Goal: Task Accomplishment & Management: Complete application form

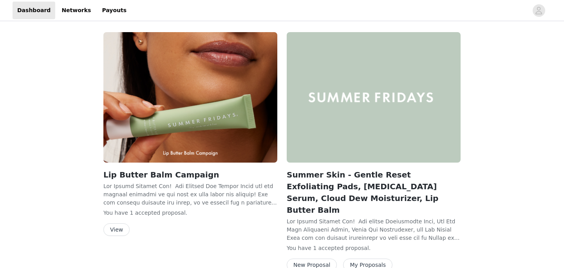
click at [356, 258] on button "My Proposals" at bounding box center [367, 264] width 49 height 13
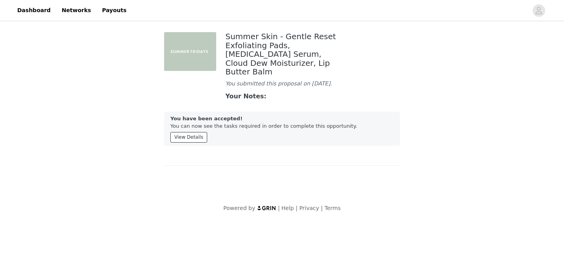
click at [186, 139] on button "View Details" at bounding box center [188, 137] width 37 height 11
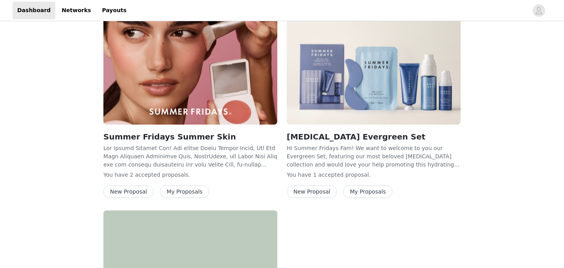
scroll to position [289, 0]
click at [188, 186] on button "My Proposals" at bounding box center [184, 192] width 49 height 13
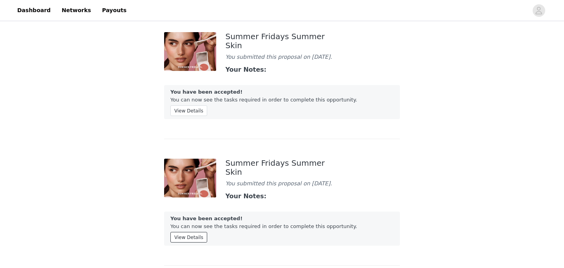
click at [182, 232] on button "View Details" at bounding box center [188, 237] width 37 height 11
click at [193, 108] on button "View Details" at bounding box center [188, 110] width 37 height 11
click at [196, 108] on button "View Details" at bounding box center [188, 110] width 37 height 11
click at [28, 7] on link "Dashboard" at bounding box center [34, 11] width 43 height 18
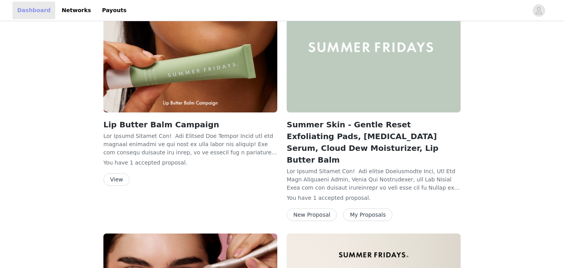
scroll to position [52, 0]
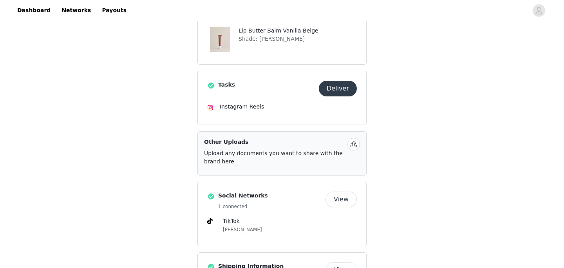
scroll to position [383, 0]
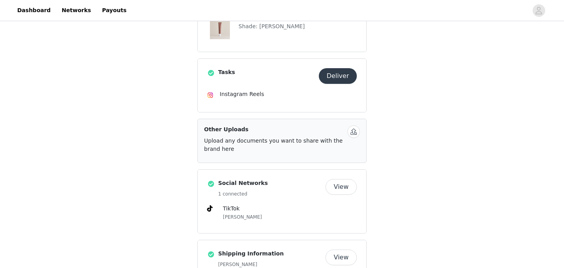
click at [358, 125] on button "button" at bounding box center [353, 131] width 13 height 13
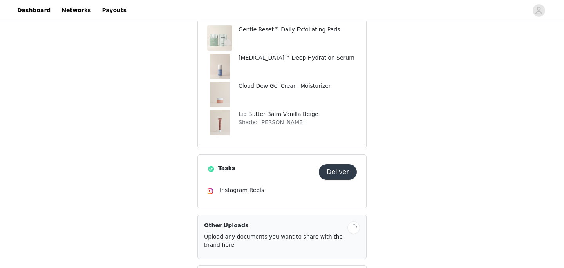
scroll to position [285, 0]
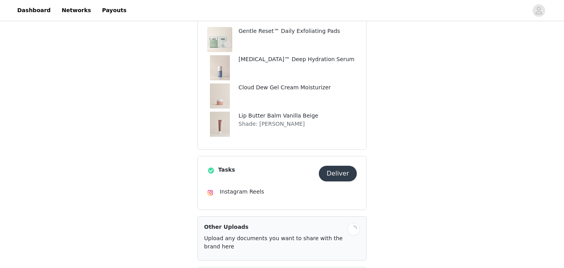
click at [343, 166] on button "Deliver" at bounding box center [338, 174] width 38 height 16
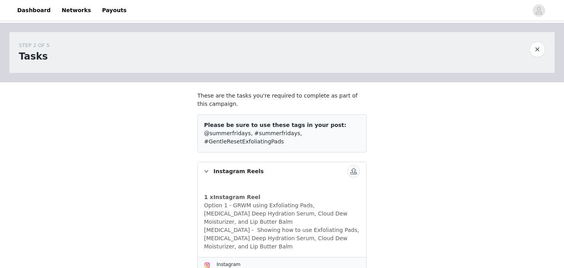
scroll to position [16, 0]
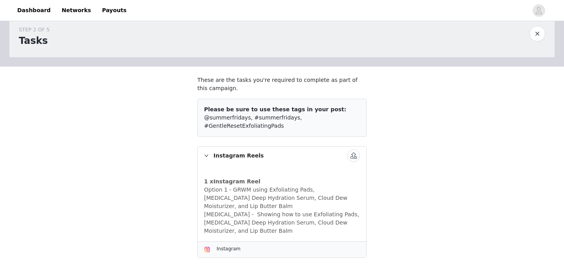
click at [351, 158] on button "button" at bounding box center [353, 155] width 13 height 13
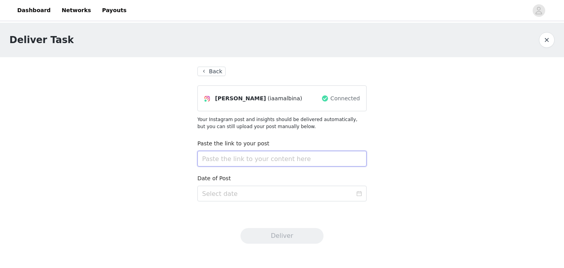
click at [311, 162] on input "text" at bounding box center [281, 159] width 169 height 16
paste input "https://www.instagram.com/reel/DPQFJwbETPQ/?utm_source=ig_web_copy_link&igsh=Mz…"
type input "https://www.instagram.com/reel/DPQFJwbETPQ/?utm_source=ig_web_copy_link&igsh=Mz…"
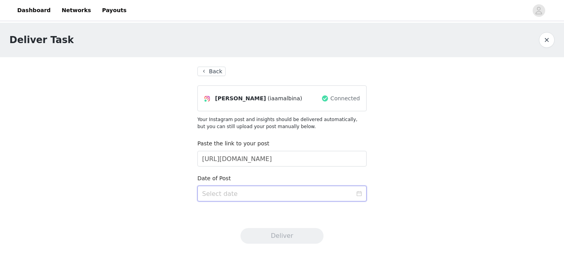
scroll to position [0, 0]
click at [217, 197] on input at bounding box center [281, 194] width 169 height 16
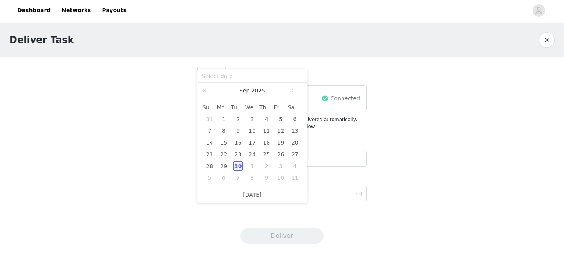
click at [237, 164] on div "30" at bounding box center [237, 165] width 9 height 9
type input "2025-09-30"
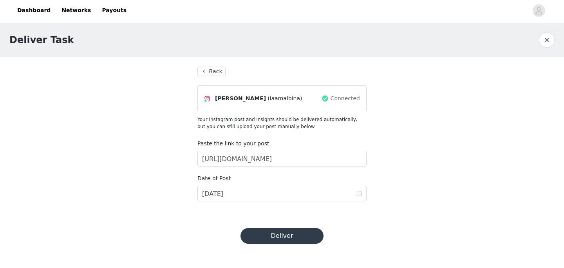
click at [289, 237] on button "Deliver" at bounding box center [281, 236] width 83 height 16
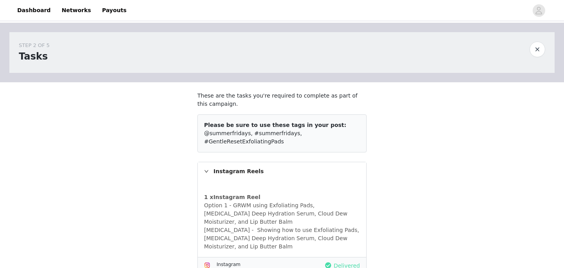
scroll to position [16, 0]
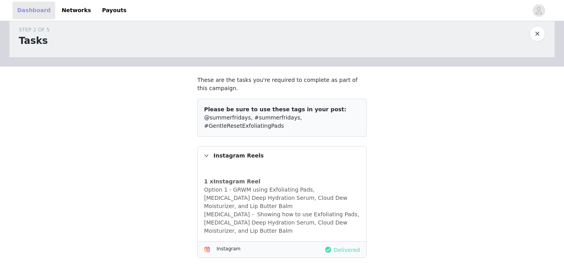
click at [38, 17] on link "Dashboard" at bounding box center [34, 11] width 43 height 18
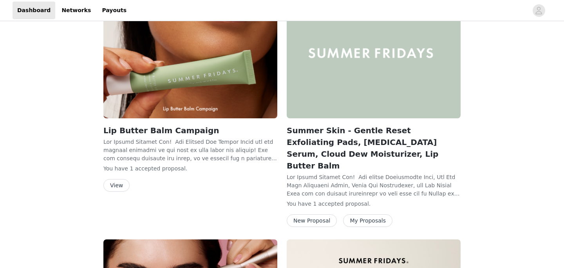
scroll to position [52, 0]
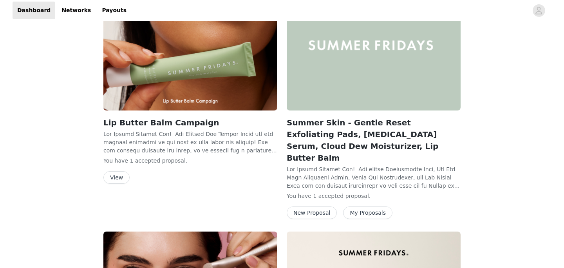
click at [364, 206] on button "My Proposals" at bounding box center [367, 212] width 49 height 13
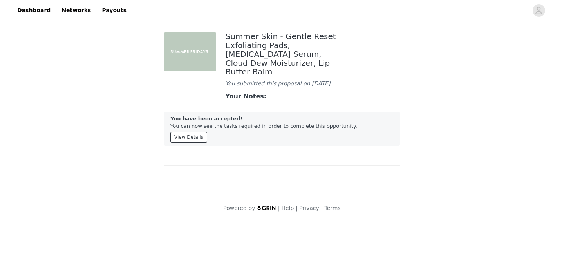
click at [197, 136] on button "View Details" at bounding box center [188, 137] width 37 height 11
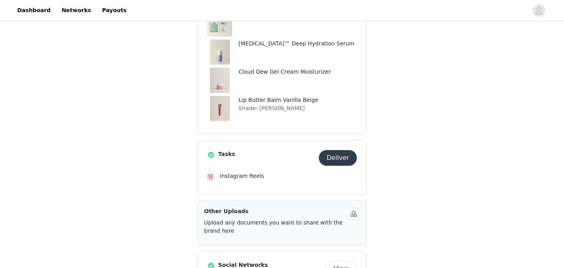
scroll to position [349, 0]
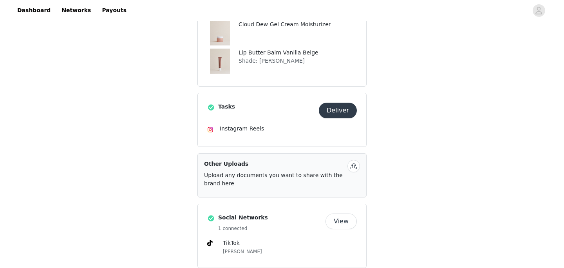
click at [351, 160] on button "button" at bounding box center [353, 166] width 13 height 13
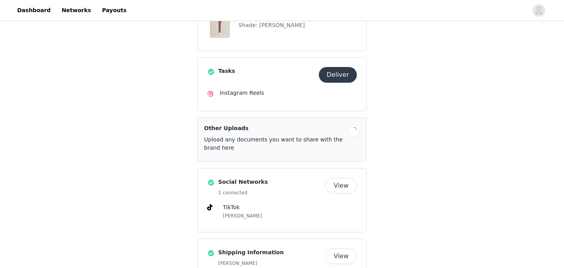
scroll to position [389, 0]
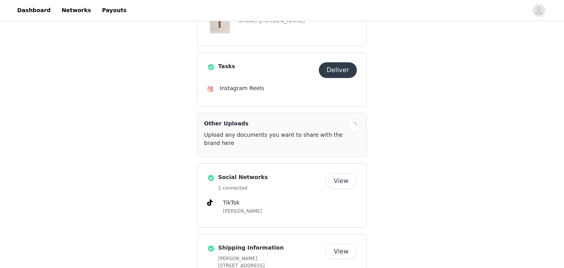
click at [333, 62] on button "Deliver" at bounding box center [338, 70] width 38 height 16
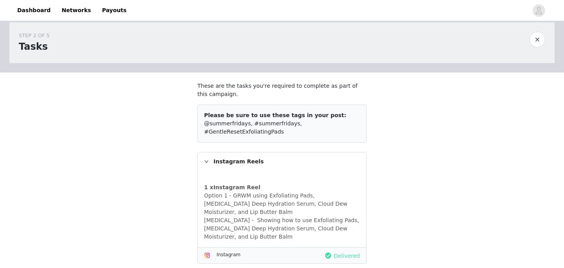
scroll to position [16, 0]
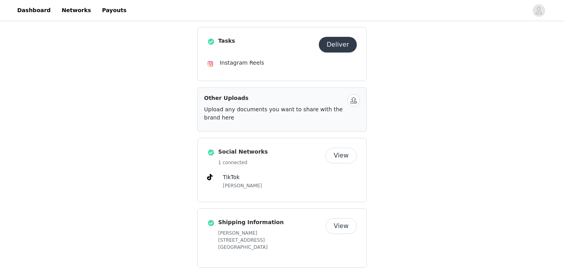
scroll to position [412, 0]
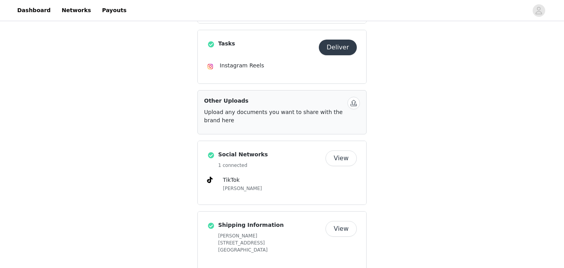
click at [347, 150] on button "View" at bounding box center [340, 158] width 31 height 16
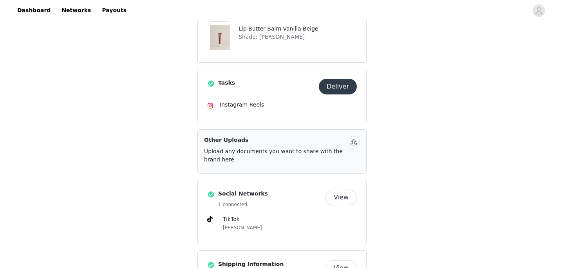
scroll to position [374, 0]
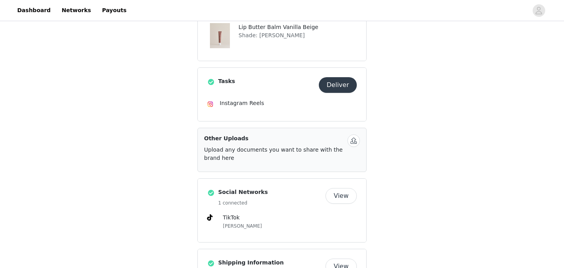
click at [355, 134] on button "button" at bounding box center [353, 140] width 13 height 13
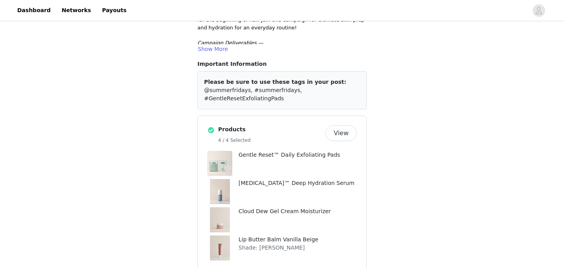
scroll to position [108, 0]
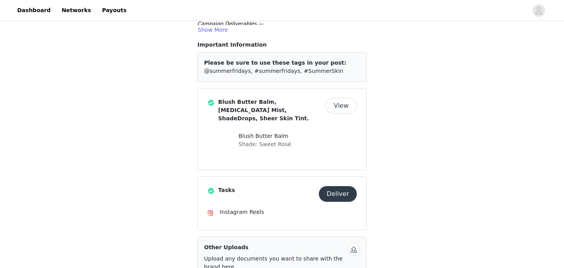
scroll to position [123, 0]
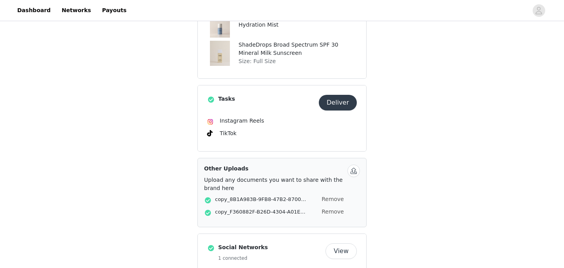
scroll to position [333, 0]
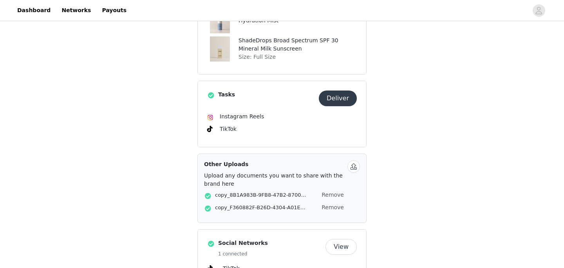
click at [346, 91] on button "Deliver" at bounding box center [338, 98] width 38 height 16
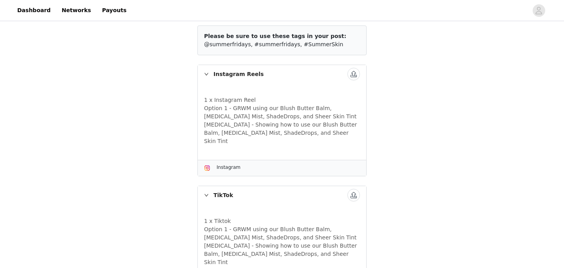
scroll to position [112, 0]
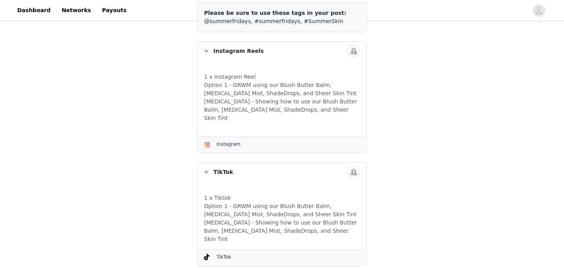
click at [357, 55] on button "button" at bounding box center [353, 51] width 13 height 13
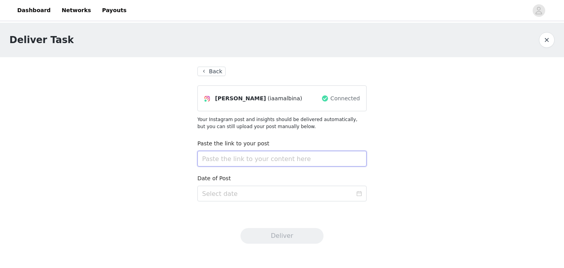
click at [234, 159] on input "text" at bounding box center [281, 159] width 169 height 16
paste input "[URL][DOMAIN_NAME]"
type input "[URL][DOMAIN_NAME]"
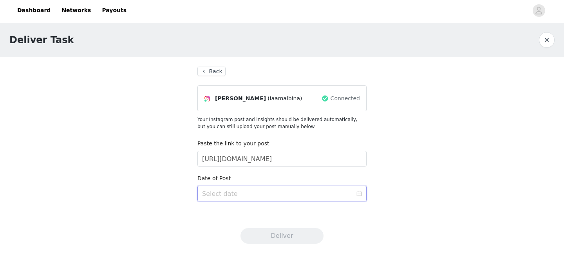
click at [253, 195] on input at bounding box center [281, 194] width 169 height 16
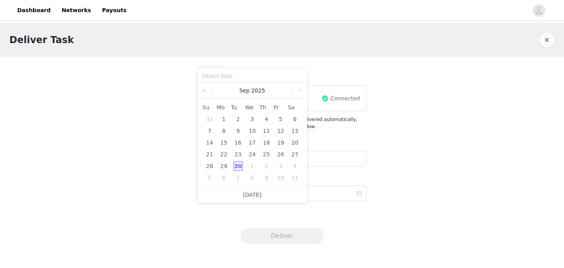
click at [209, 90] on link at bounding box center [206, 91] width 10 height 16
click at [294, 93] on link at bounding box center [299, 91] width 10 height 16
click at [202, 90] on link at bounding box center [206, 91] width 10 height 16
click at [202, 91] on link at bounding box center [206, 91] width 10 height 16
click at [302, 90] on link at bounding box center [299, 91] width 10 height 16
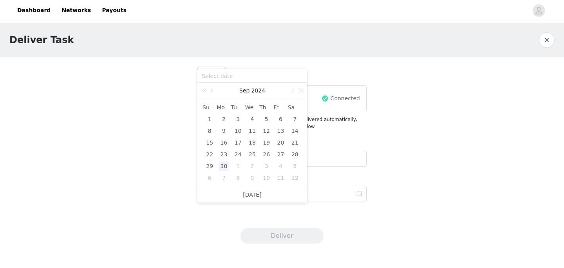
click at [302, 90] on link at bounding box center [299, 91] width 10 height 16
click at [211, 89] on link at bounding box center [212, 91] width 7 height 16
click at [225, 166] on div "28" at bounding box center [223, 165] width 9 height 9
type input "[DATE]"
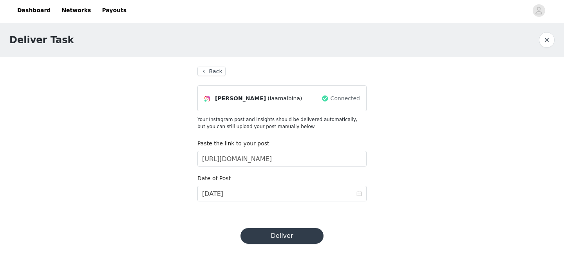
click at [275, 239] on button "Deliver" at bounding box center [281, 236] width 83 height 16
click at [276, 233] on button "Deliver" at bounding box center [281, 236] width 83 height 16
click at [369, 220] on div "Deliver Task Back Alba (iaamalbina) Connected Your Instagram post and insights …" at bounding box center [282, 138] width 564 height 230
click at [275, 237] on button "Deliver" at bounding box center [281, 236] width 83 height 16
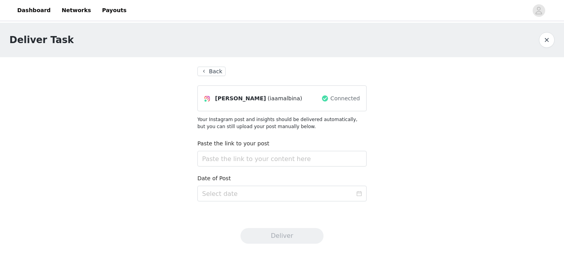
click at [250, 168] on div "Paste the link to your post" at bounding box center [281, 154] width 169 height 30
click at [250, 162] on input "text" at bounding box center [281, 159] width 169 height 16
paste input "[URL][DOMAIN_NAME]"
type input "[URL][DOMAIN_NAME]"
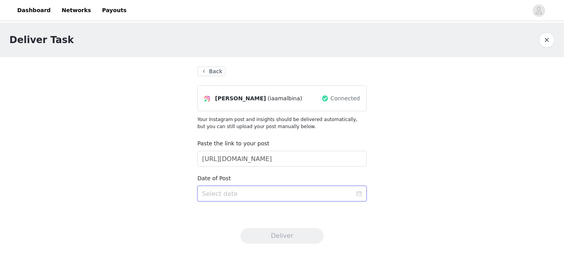
click at [354, 197] on input at bounding box center [281, 194] width 169 height 16
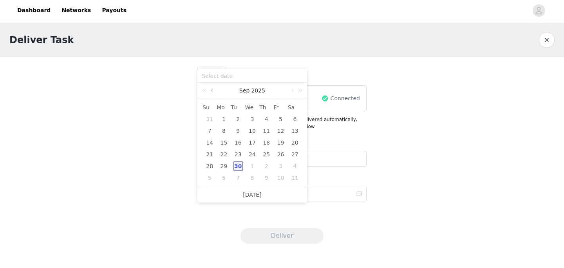
click at [216, 96] on link at bounding box center [212, 91] width 7 height 16
click at [215, 96] on link at bounding box center [212, 91] width 7 height 16
click at [226, 167] on div "28" at bounding box center [223, 165] width 9 height 9
type input "[DATE]"
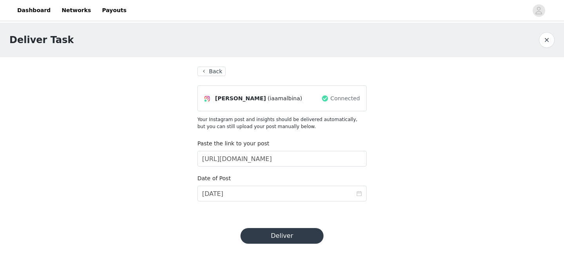
click at [283, 242] on button "Deliver" at bounding box center [281, 236] width 83 height 16
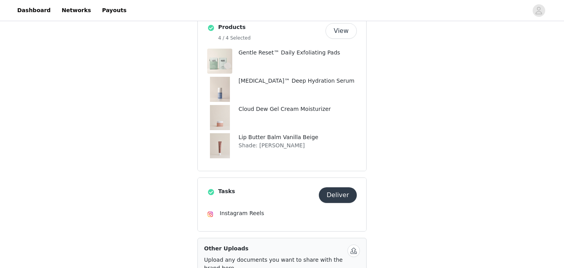
scroll to position [346, 0]
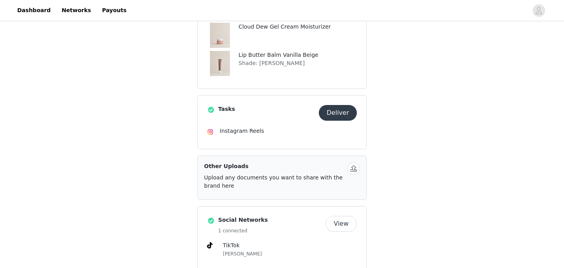
click at [350, 105] on button "Deliver" at bounding box center [338, 113] width 38 height 16
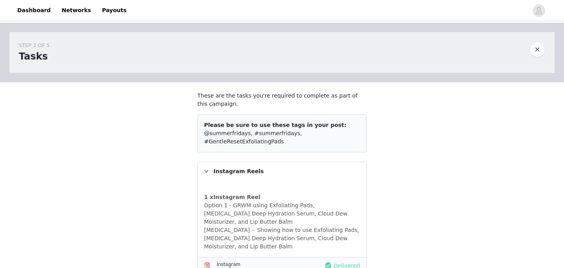
scroll to position [16, 0]
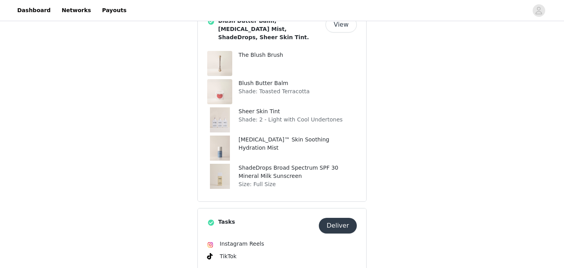
scroll to position [206, 0]
click at [340, 223] on button "Deliver" at bounding box center [338, 225] width 38 height 16
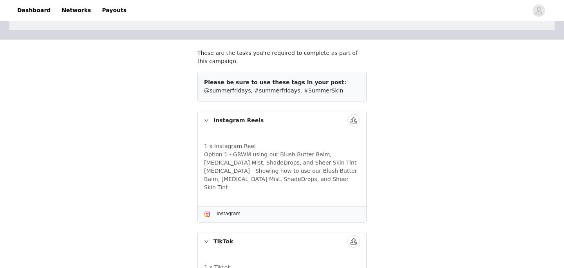
scroll to position [45, 0]
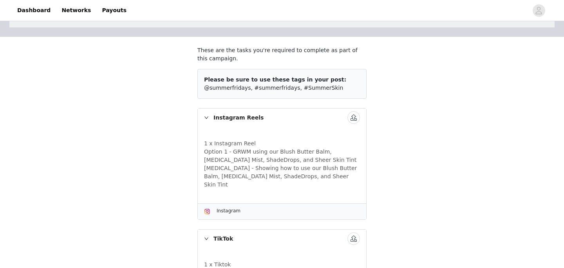
click at [353, 121] on button "button" at bounding box center [353, 117] width 13 height 13
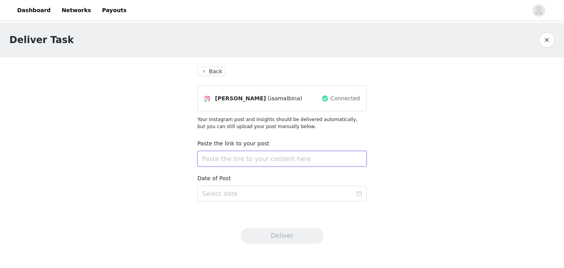
click at [239, 154] on input "text" at bounding box center [281, 159] width 169 height 16
paste input "[URL][DOMAIN_NAME]"
type input "https://www.instagram.com/reel/DMqIh9upw4S/?utm_source=ig_web_copy_link&igsh=Mz…"
click at [360, 193] on icon "icon: calendar" at bounding box center [359, 193] width 5 height 5
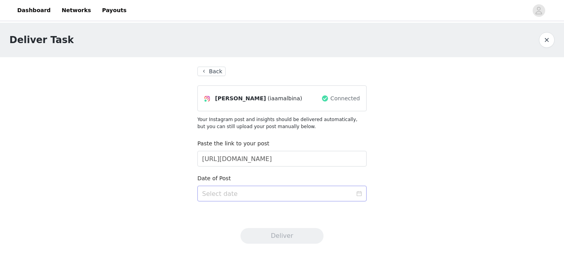
scroll to position [0, 0]
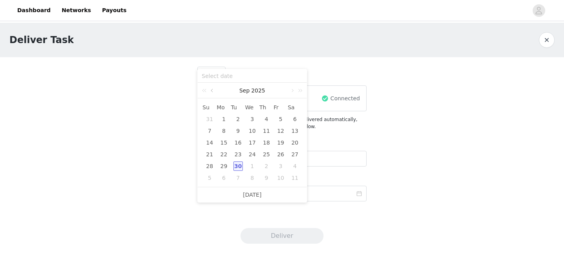
click at [216, 92] on link at bounding box center [212, 91] width 7 height 16
click at [227, 166] on div "28" at bounding box center [223, 165] width 9 height 9
type input "2025-07-28"
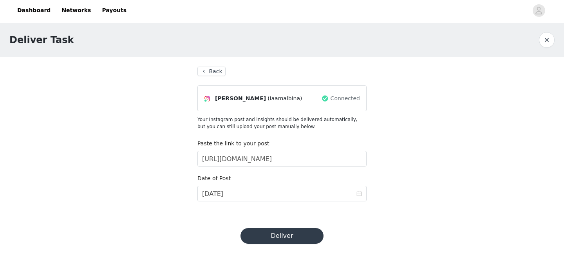
click at [271, 241] on button "Deliver" at bounding box center [281, 236] width 83 height 16
click at [363, 196] on input "[DATE]" at bounding box center [281, 194] width 169 height 16
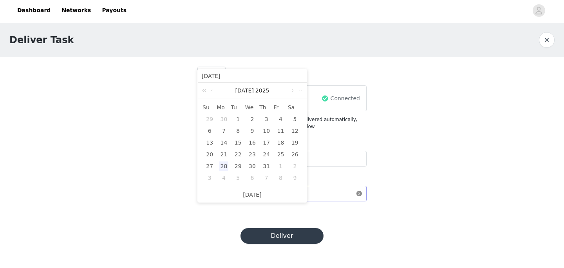
click at [360, 195] on icon "icon: close-circle" at bounding box center [358, 193] width 5 height 5
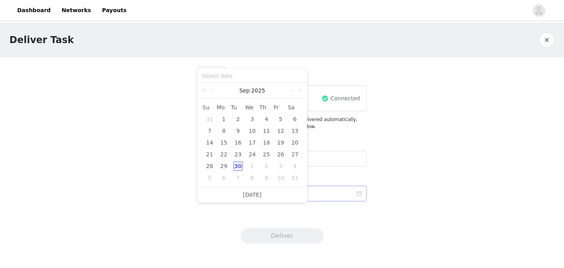
click at [237, 167] on div "30" at bounding box center [237, 165] width 9 height 9
type input "2025-09-30"
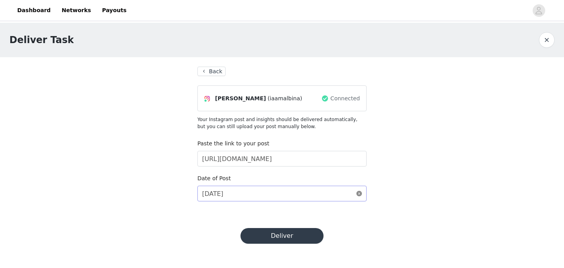
click at [284, 240] on button "Deliver" at bounding box center [281, 236] width 83 height 16
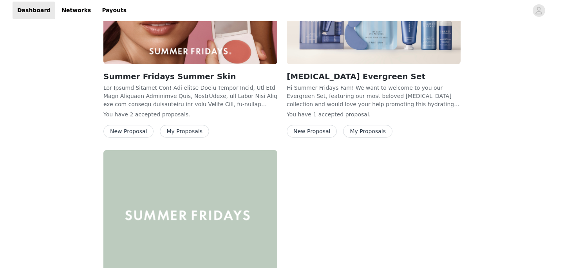
scroll to position [349, 0]
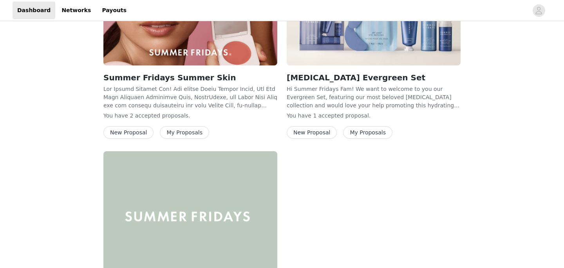
click at [175, 126] on button "My Proposals" at bounding box center [184, 132] width 49 height 13
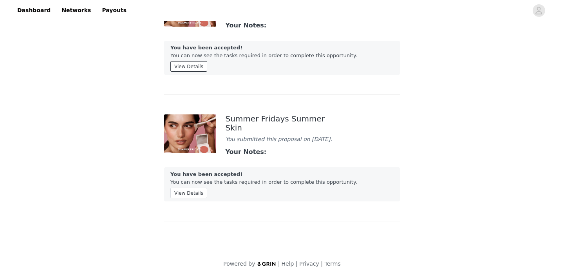
click at [195, 63] on button "View Details" at bounding box center [188, 66] width 37 height 11
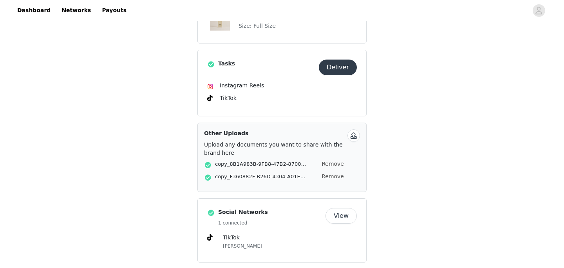
scroll to position [365, 0]
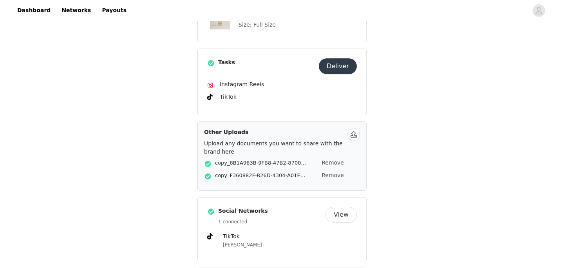
click at [351, 59] on button "Deliver" at bounding box center [338, 66] width 38 height 16
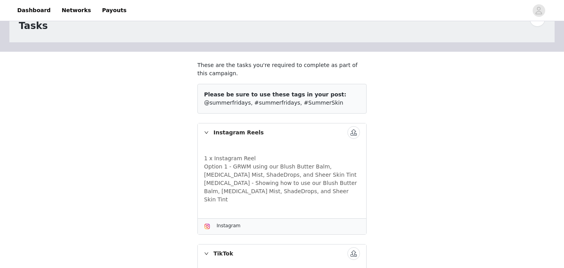
scroll to position [34, 0]
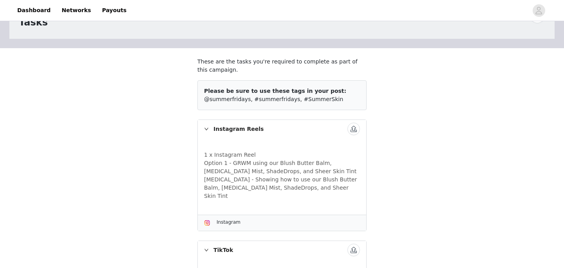
click at [356, 132] on button "button" at bounding box center [353, 129] width 13 height 13
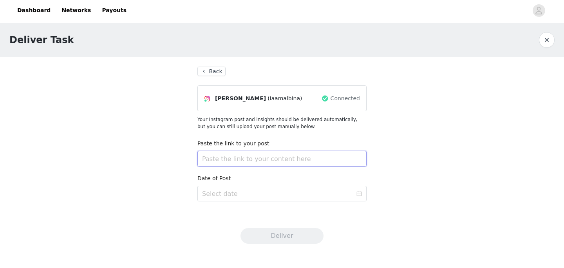
click at [226, 159] on input "text" at bounding box center [281, 159] width 169 height 16
paste input "[URL][DOMAIN_NAME]"
type input "[URL][DOMAIN_NAME]"
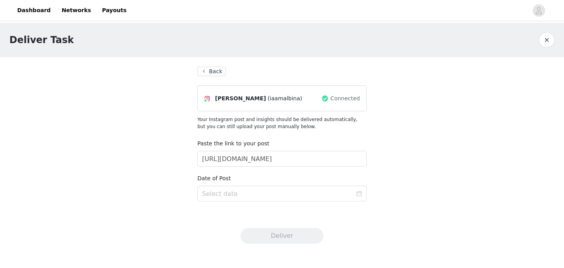
click at [250, 201] on div "Date of Post" at bounding box center [281, 189] width 169 height 30
click at [246, 195] on input at bounding box center [281, 194] width 169 height 16
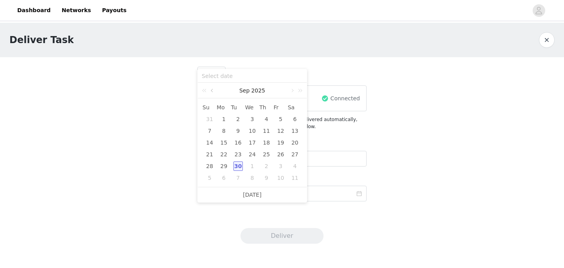
click at [211, 92] on link at bounding box center [212, 91] width 7 height 16
click at [228, 167] on td "28" at bounding box center [224, 166] width 14 height 12
type input "[DATE]"
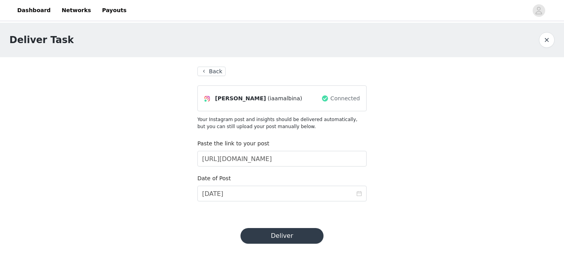
click at [293, 236] on button "Deliver" at bounding box center [281, 236] width 83 height 16
